Goal: Check status: Check status

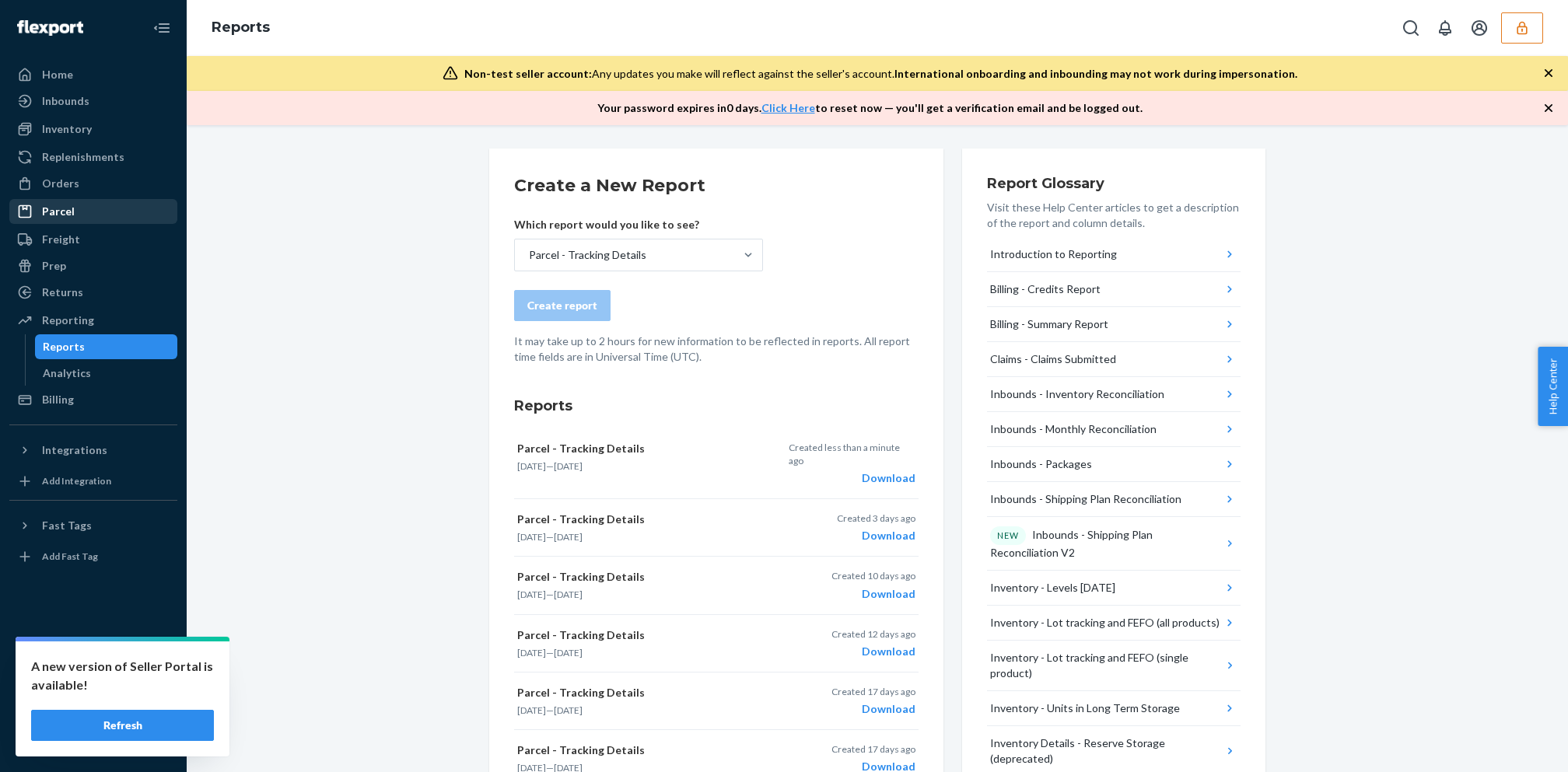
click at [127, 211] on div "Parcel" at bounding box center [92, 212] width 165 height 22
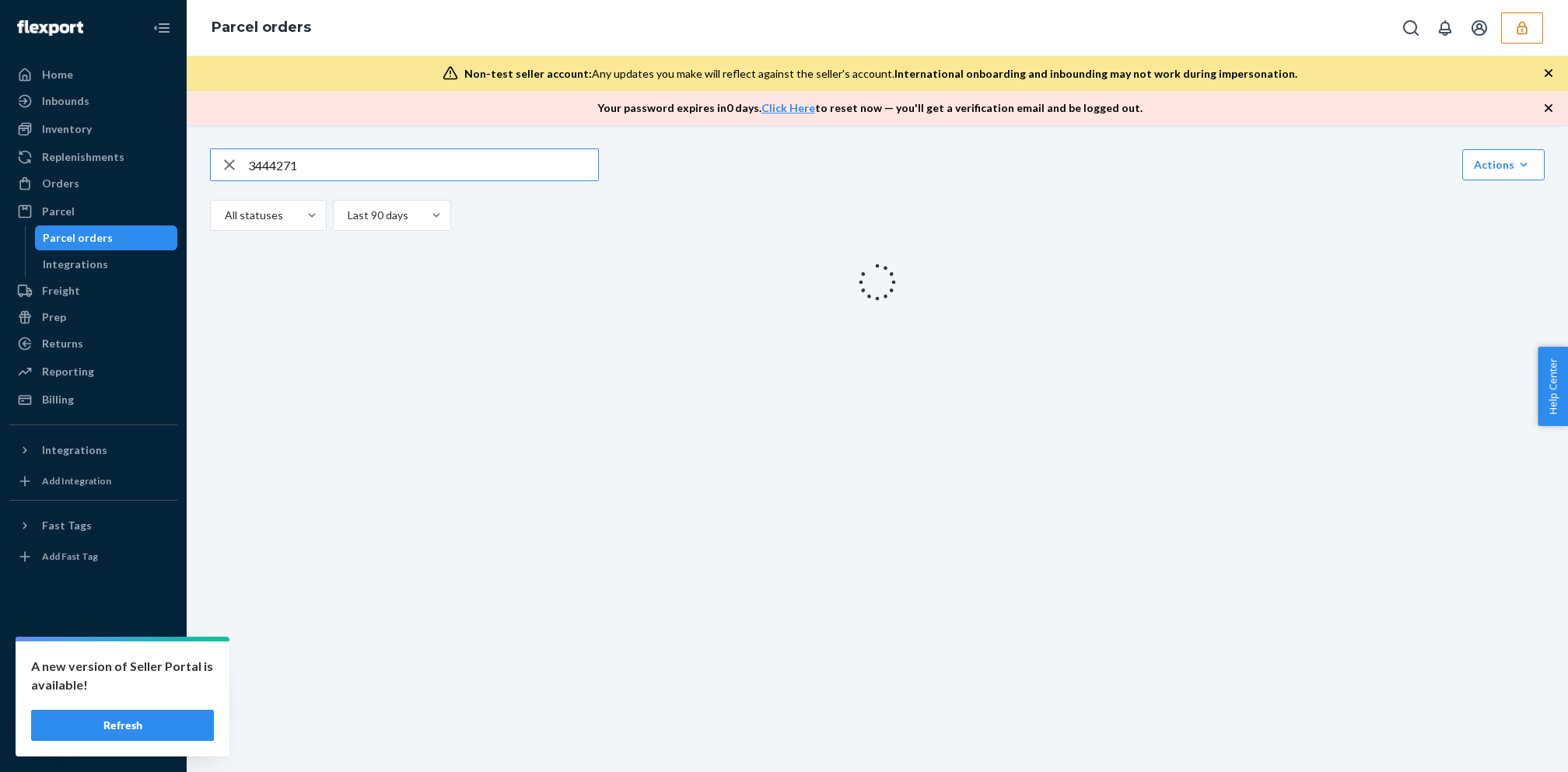
click at [355, 163] on input "3444271" at bounding box center [422, 165] width 350 height 31
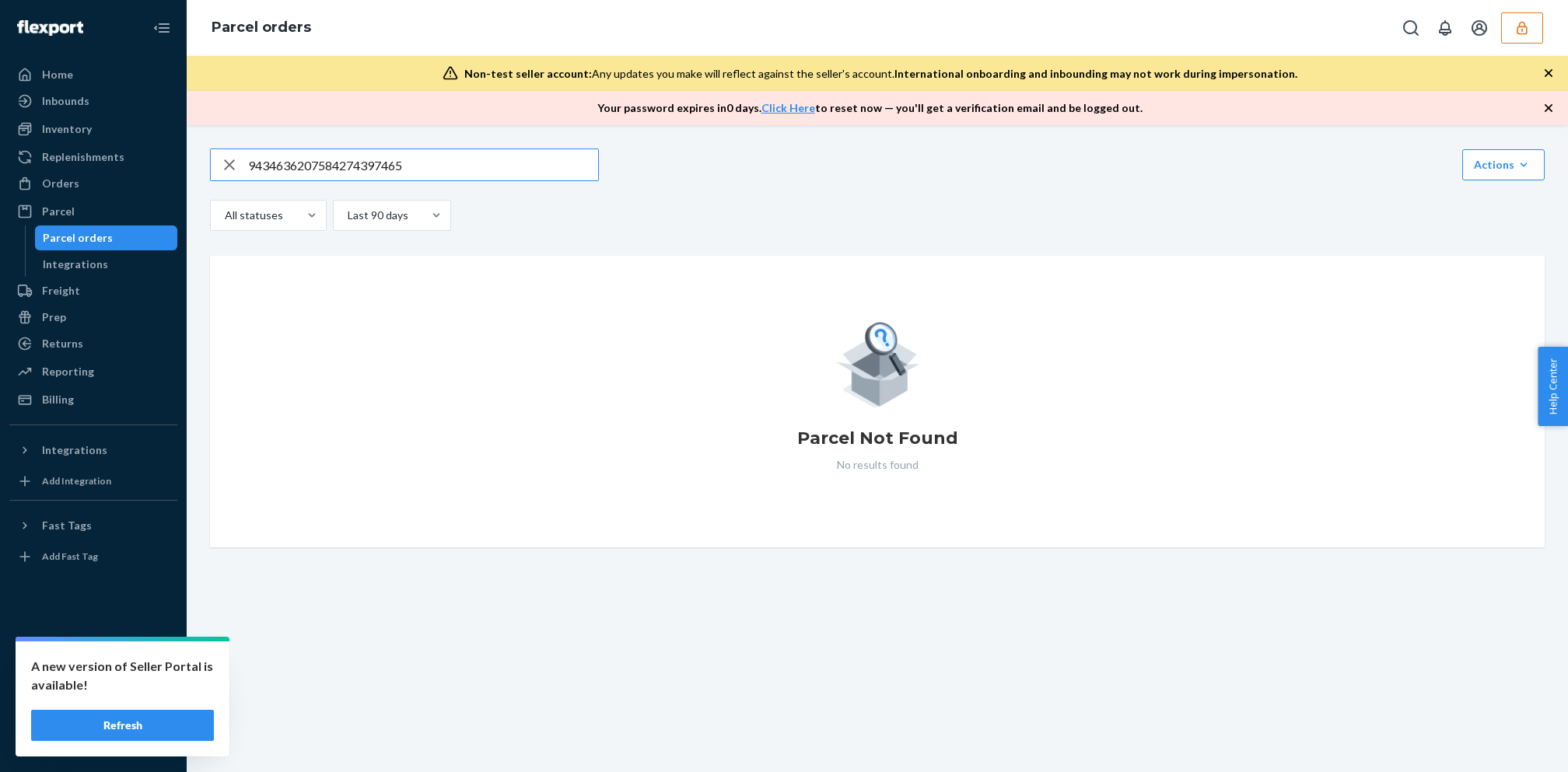
type input "9434636207584274397465"
click at [94, 729] on button "Refresh" at bounding box center [123, 725] width 183 height 31
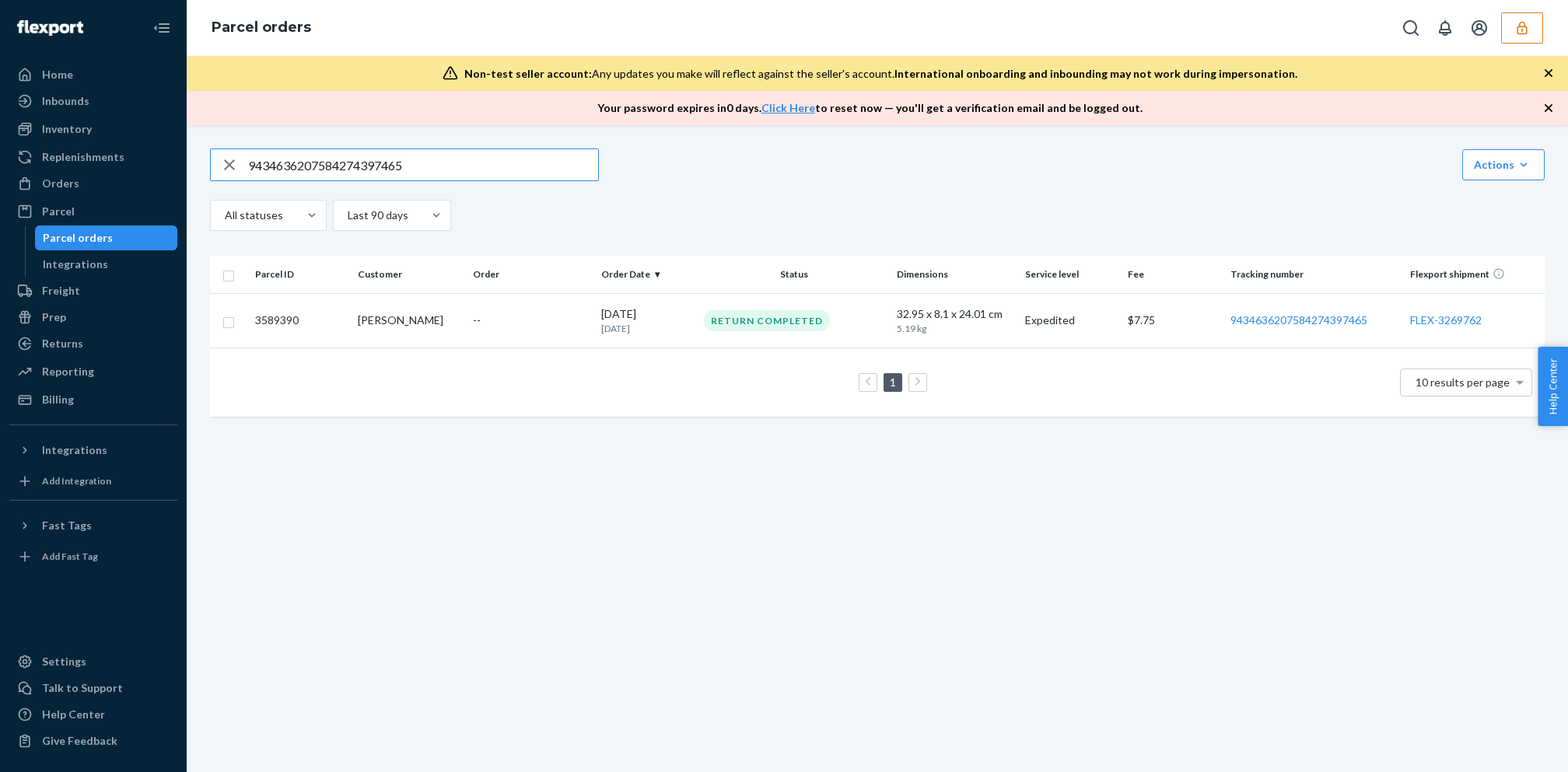
click at [357, 176] on input "9434636207584274397465" at bounding box center [422, 165] width 350 height 31
paste input "261290339650130078194"
type input "9261290339650130078194"
click at [1255, 314] on link "9261290339650130078194" at bounding box center [1299, 320] width 137 height 13
